Goal: Information Seeking & Learning: Find specific fact

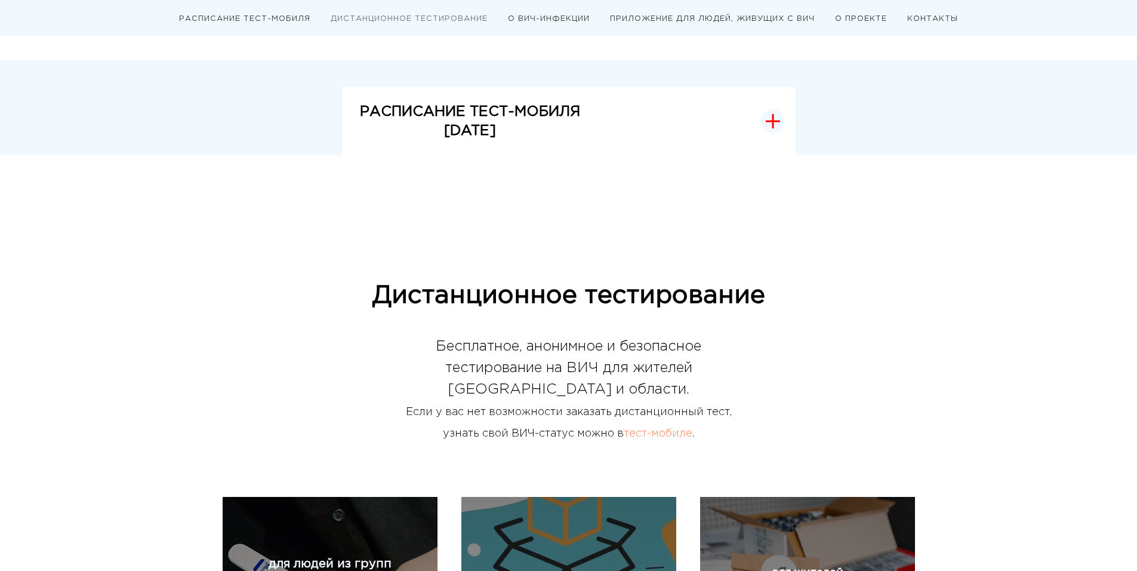
scroll to position [239, 0]
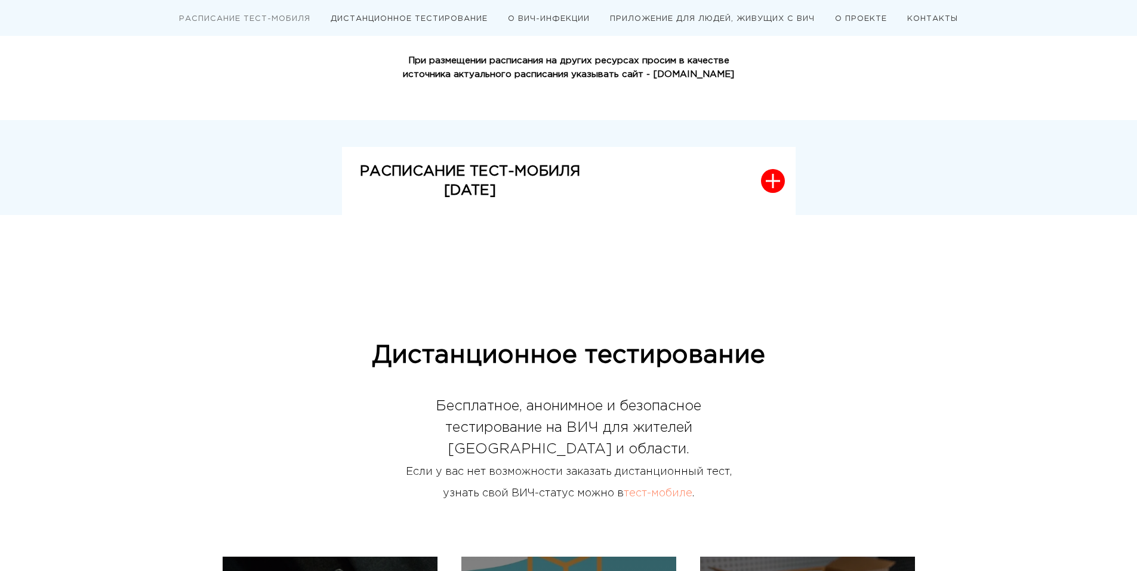
drag, startPoint x: 565, startPoint y: 199, endPoint x: 578, endPoint y: 255, distance: 57.5
click at [565, 198] on p "[DATE]" at bounding box center [470, 190] width 220 height 19
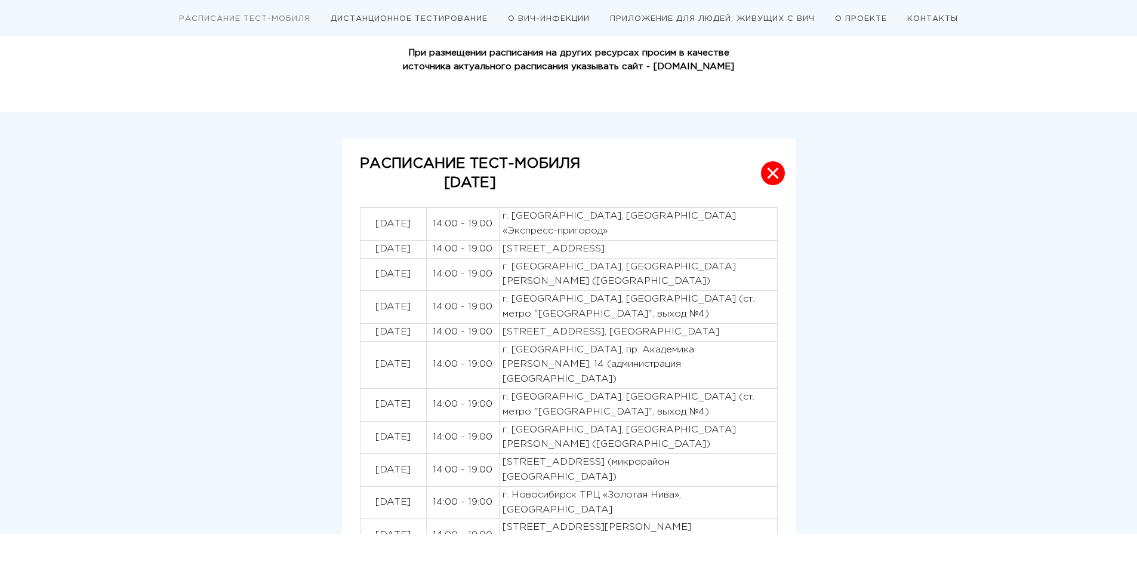
scroll to position [358, 0]
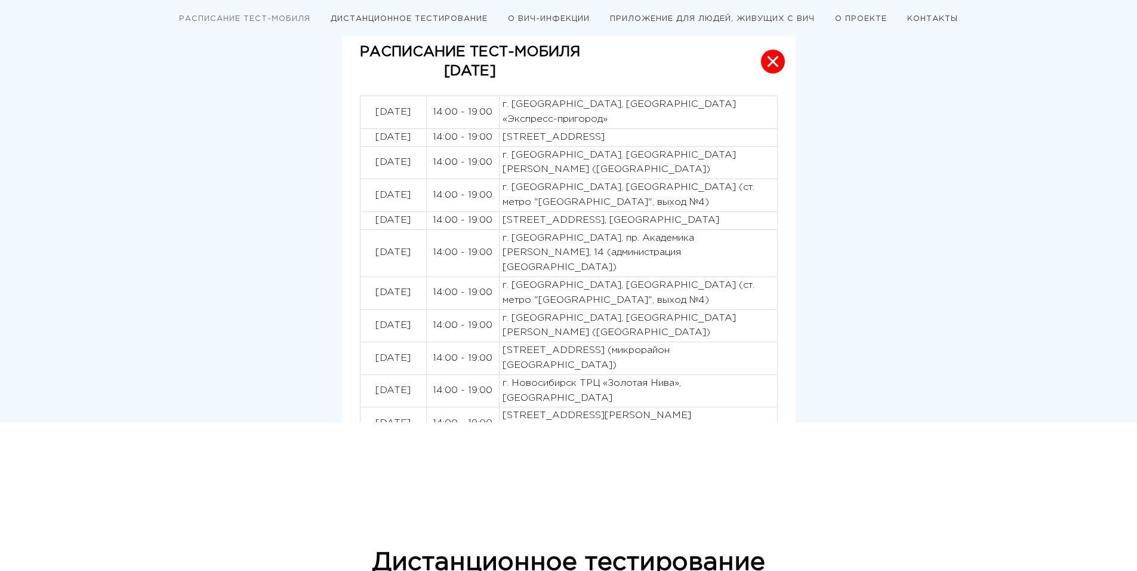
click at [580, 220] on p "[STREET_ADDRESS], [GEOGRAPHIC_DATA]" at bounding box center [639, 220] width 272 height 15
click at [605, 218] on p "[STREET_ADDRESS], [GEOGRAPHIC_DATA]" at bounding box center [639, 220] width 272 height 15
drag, startPoint x: 632, startPoint y: 209, endPoint x: 719, endPoint y: 204, distance: 87.3
click at [719, 213] on p "[STREET_ADDRESS], [GEOGRAPHIC_DATA]" at bounding box center [639, 220] width 272 height 15
copy p "Дзержинского 2/2"
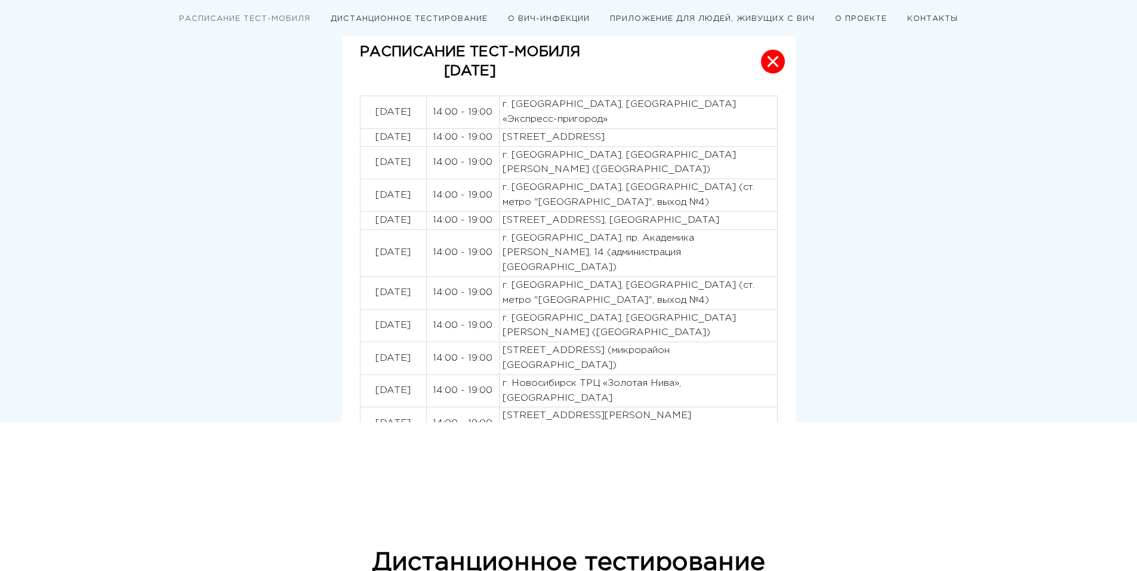
click at [737, 213] on p "[STREET_ADDRESS], [GEOGRAPHIC_DATA]" at bounding box center [639, 220] width 272 height 15
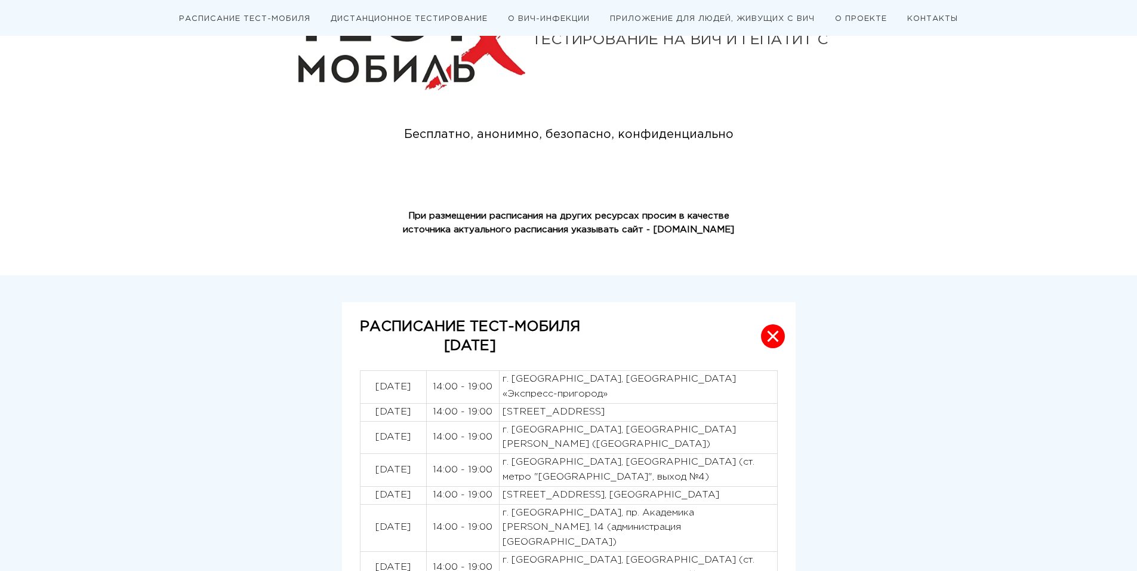
scroll to position [0, 0]
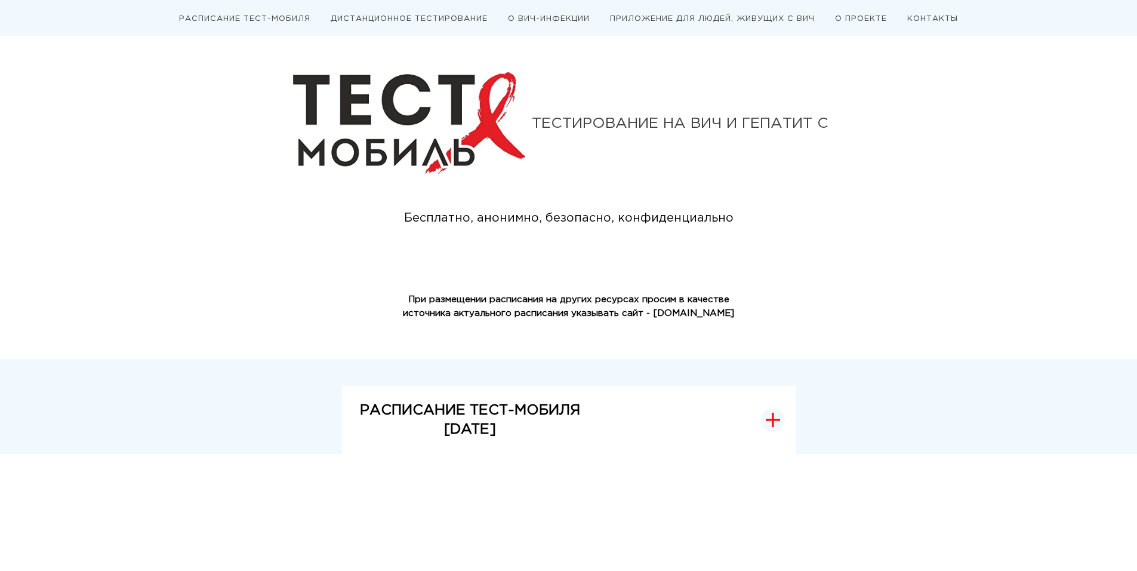
click at [764, 404] on button "РАСПИСАНИЕ ТЕСТ-МОБИЛЯ [DATE]" at bounding box center [569, 420] width 454 height 69
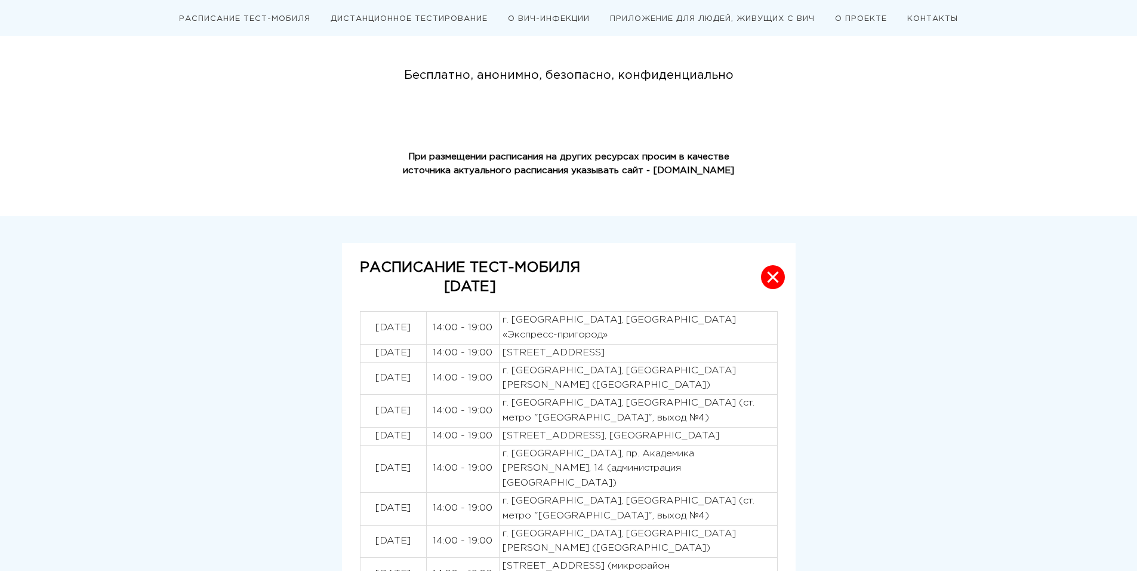
scroll to position [298, 0]
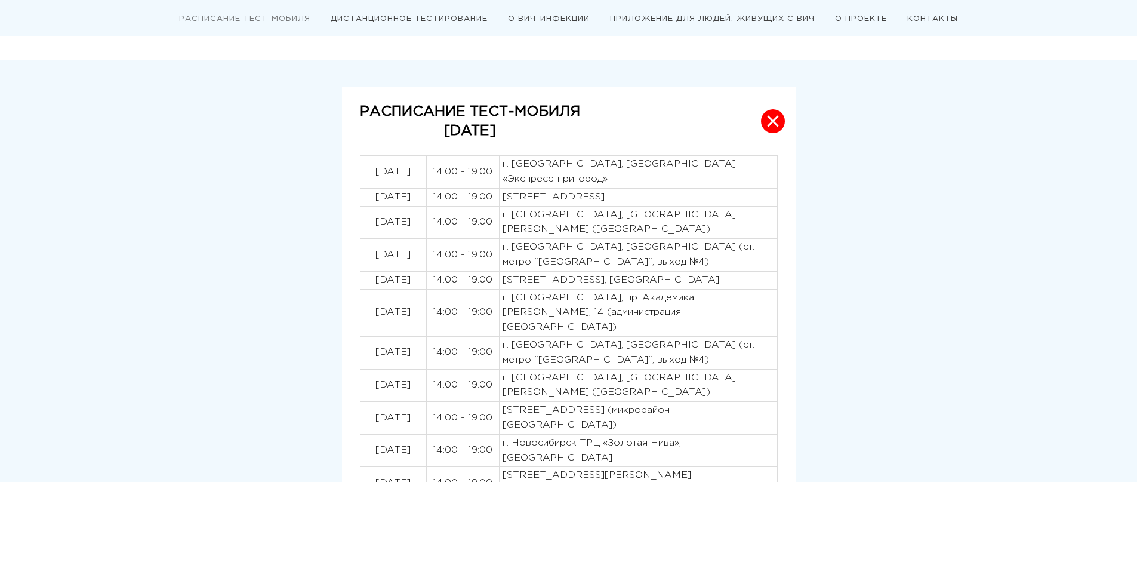
drag, startPoint x: 720, startPoint y: 266, endPoint x: 583, endPoint y: 270, distance: 136.8
click at [583, 273] on p "[STREET_ADDRESS], [GEOGRAPHIC_DATA]" at bounding box center [639, 280] width 272 height 15
copy p "[STREET_ADDRESS]"
